Goal: Navigation & Orientation: Find specific page/section

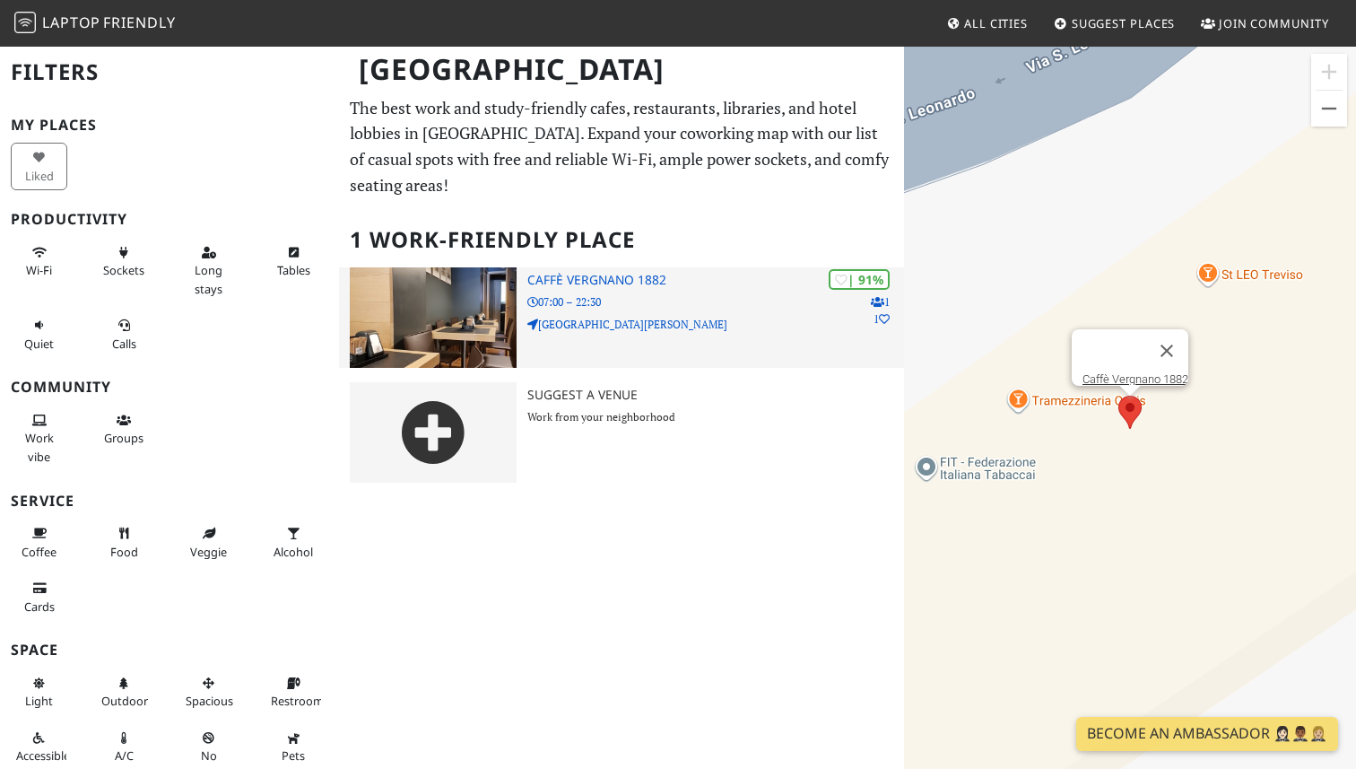
click at [584, 273] on h3 "Caffè Vergnano 1882" at bounding box center [715, 280] width 377 height 15
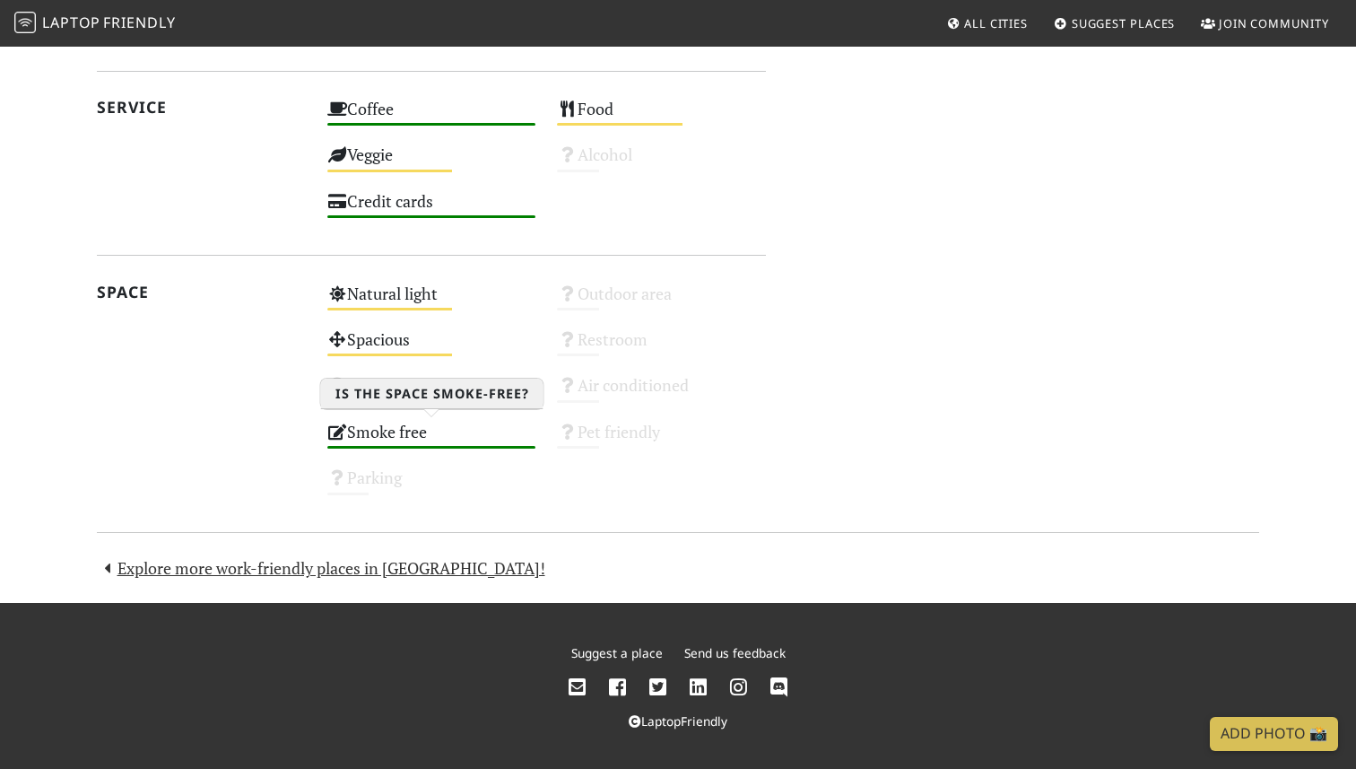
scroll to position [939, 0]
